Goal: Task Accomplishment & Management: Manage account settings

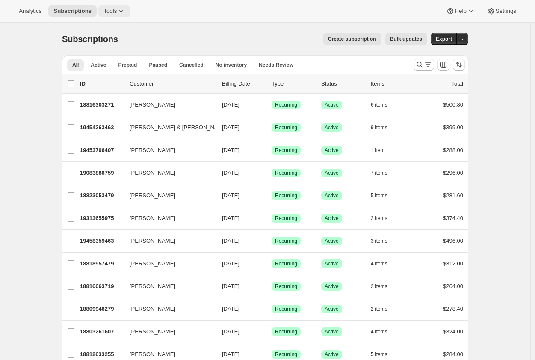
click at [104, 15] on button "Tools" at bounding box center [114, 11] width 32 height 12
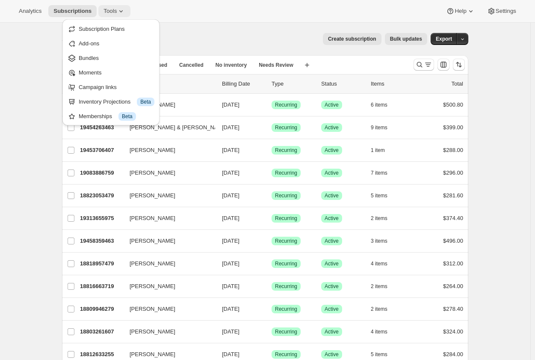
click at [112, 6] on button "Tools" at bounding box center [114, 11] width 32 height 12
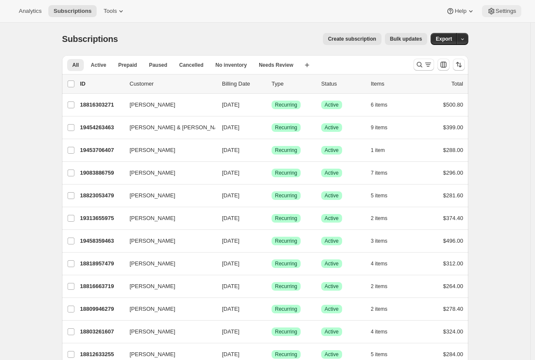
click at [508, 10] on span "Settings" at bounding box center [506, 11] width 21 height 7
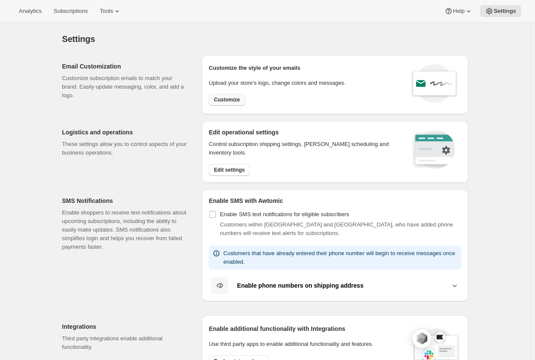
click at [240, 101] on span "Customize" at bounding box center [227, 99] width 26 height 7
select select "subscriptionMessage"
select select "5"
select select "15"
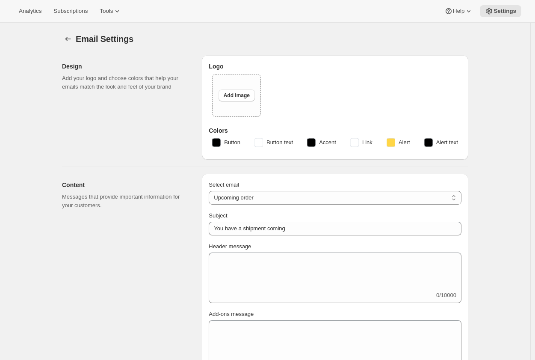
type input "Your [PERSON_NAME] Wine delivery is coming soon"
type textarea "Get ready for a delicious delivery of your favourite Maxwell wines, coming soon."
select select "14"
type input "Maxwell Wines"
checkbox input "false"
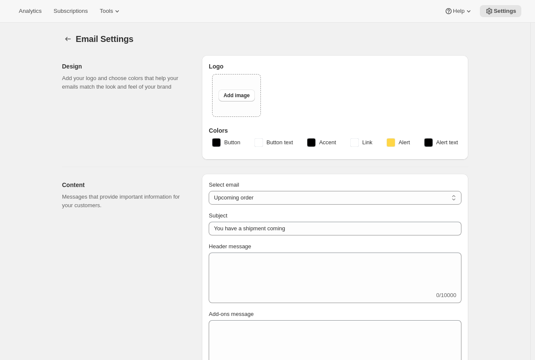
checkbox input "false"
type input "[PERSON_NAME][EMAIL_ADDRESS][DOMAIN_NAME]"
checkbox input "true"
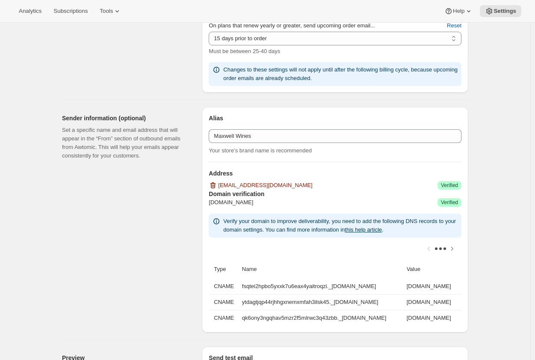
scroll to position [491, 0]
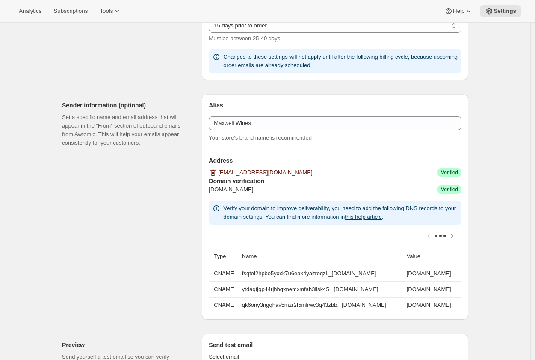
click at [242, 175] on span "[EMAIL_ADDRESS][DOMAIN_NAME]" at bounding box center [265, 172] width 94 height 9
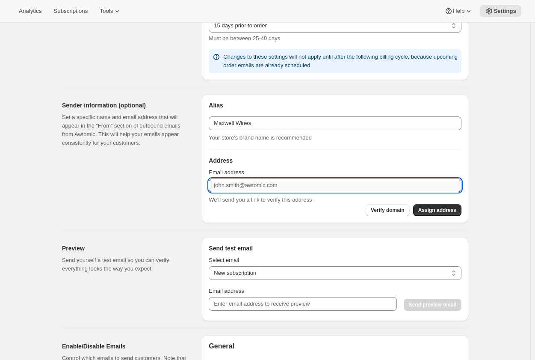
click at [295, 183] on input "Email address" at bounding box center [335, 185] width 253 height 14
click at [496, 169] on div "Email Settings. This page is ready Email Settings Design Add your logo and choo…" at bounding box center [265, 141] width 531 height 1219
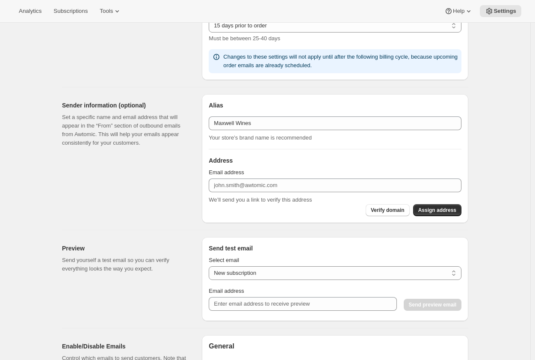
click at [101, 203] on div "Sender information (optional) Set a specific name and email address that will a…" at bounding box center [128, 158] width 133 height 129
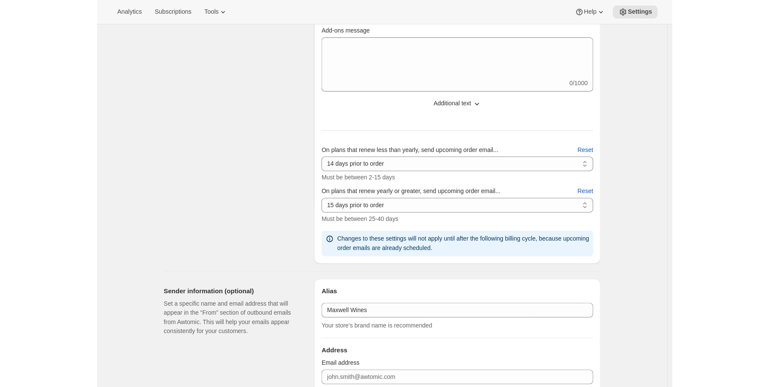
scroll to position [320, 0]
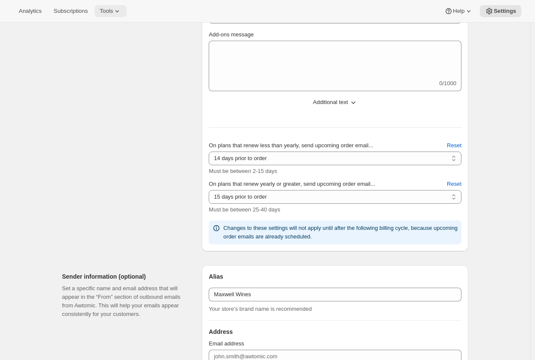
click at [106, 13] on span "Tools" at bounding box center [106, 11] width 13 height 7
